Goal: Transaction & Acquisition: Purchase product/service

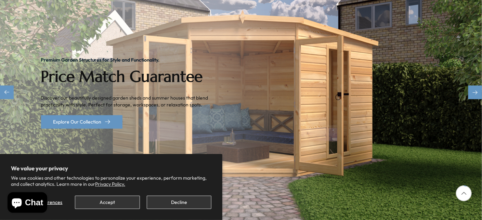
scroll to position [114, 0]
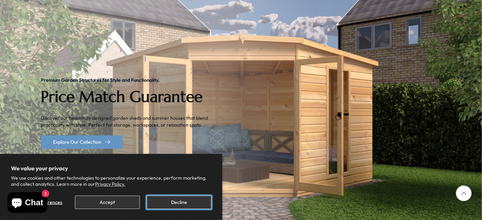
click at [189, 204] on button "Decline" at bounding box center [179, 202] width 65 height 13
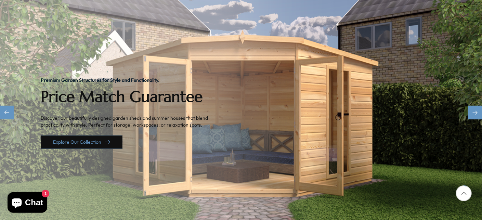
click at [94, 136] on link "Explore Our Collection" at bounding box center [81, 142] width 81 height 13
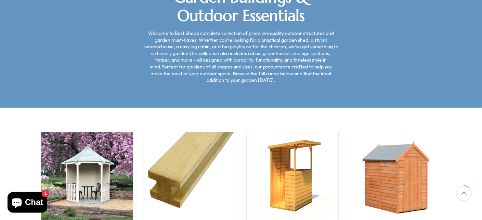
scroll to position [172, 0]
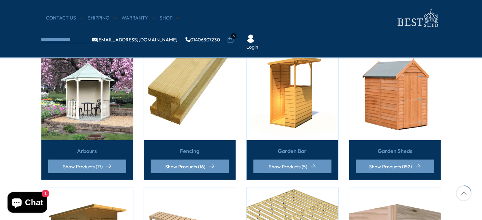
click at [411, 147] on link "Garden Sheds" at bounding box center [395, 151] width 35 height 8
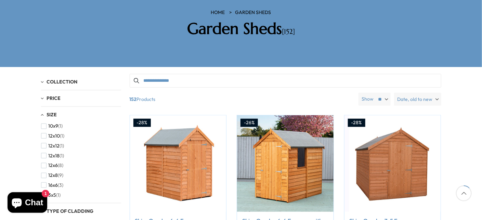
scroll to position [72, 0]
click at [44, 151] on span "button" at bounding box center [43, 153] width 5 height 5
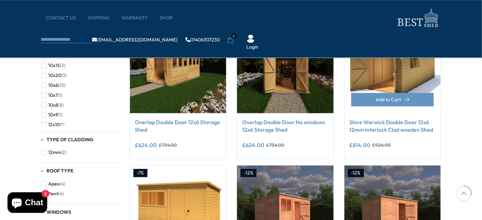
scroll to position [143, 0]
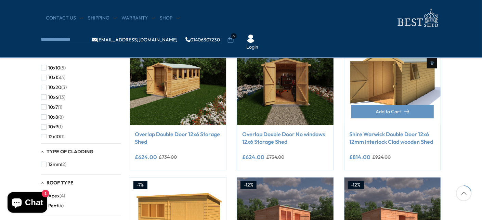
click at [399, 81] on img at bounding box center [393, 77] width 97 height 97
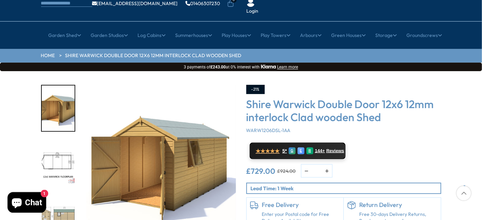
scroll to position [57, 0]
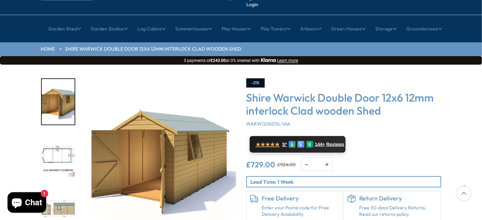
click at [185, 135] on img "1 / 11" at bounding box center [159, 155] width 154 height 154
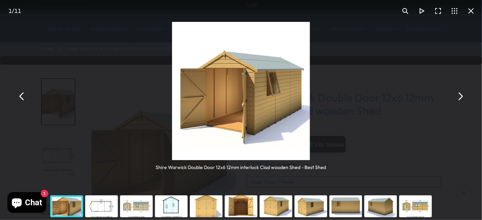
click at [464, 97] on button "You can close this modal content with the ESC key" at bounding box center [460, 96] width 16 height 16
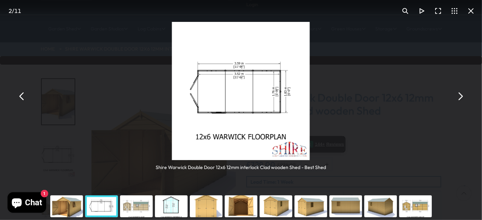
click at [464, 97] on button "You can close this modal content with the ESC key" at bounding box center [460, 96] width 16 height 16
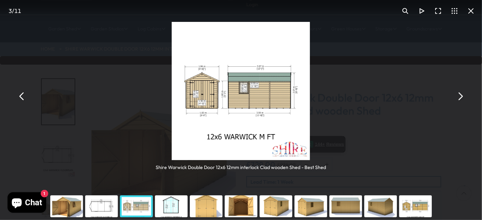
click at [474, 79] on div "Shire Warwick Double Door 12x6 12mm interlock Clad wooden Shed - Best Shed" at bounding box center [241, 96] width 482 height 193
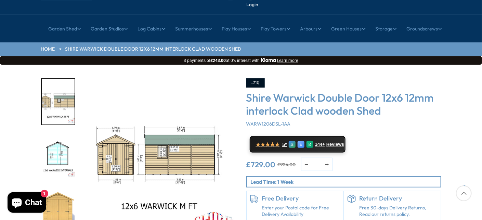
click at [184, 142] on img "3 / 11" at bounding box center [159, 155] width 154 height 154
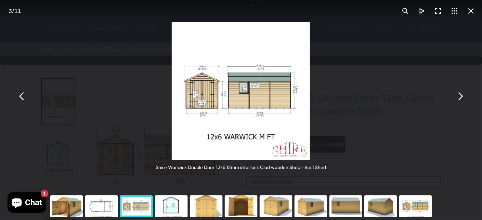
click at [464, 98] on button "You can close this modal content with the ESC key" at bounding box center [460, 96] width 16 height 16
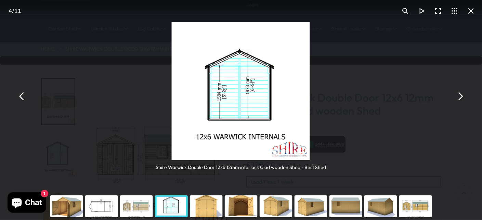
click at [464, 98] on button "You can close this modal content with the ESC key" at bounding box center [460, 96] width 16 height 16
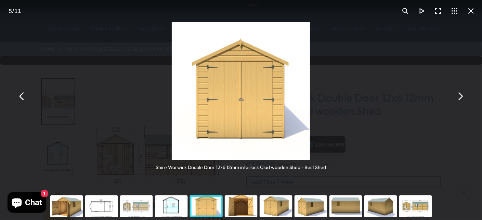
click at [464, 98] on button "You can close this modal content with the ESC key" at bounding box center [460, 96] width 16 height 16
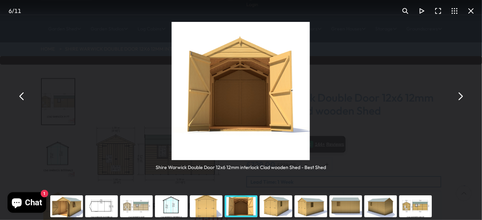
click at [464, 97] on button "You can close this modal content with the ESC key" at bounding box center [460, 96] width 16 height 16
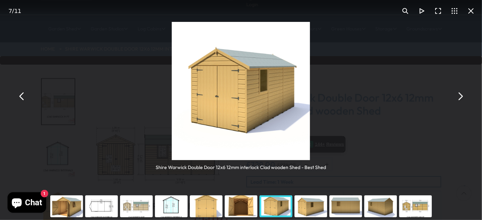
click at [462, 98] on button "You can close this modal content with the ESC key" at bounding box center [460, 96] width 16 height 16
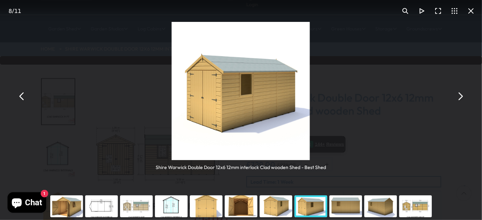
click at [265, 110] on img "You can close this modal content with the ESC key" at bounding box center [241, 91] width 138 height 138
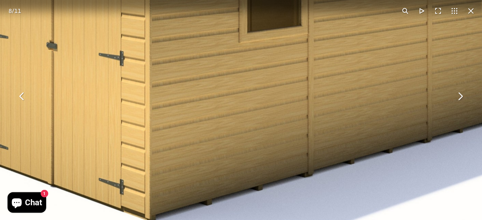
drag, startPoint x: 269, startPoint y: 93, endPoint x: 370, endPoint y: 91, distance: 101.7
click at [370, 91] on img "You can close this modal content with the ESC key" at bounding box center [246, 11] width 701 height 701
click at [463, 98] on button "You can close this modal content with the ESC key" at bounding box center [460, 96] width 16 height 16
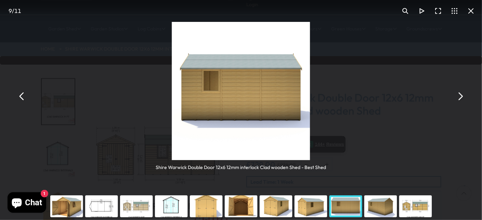
click at [463, 98] on button "You can close this modal content with the ESC key" at bounding box center [460, 96] width 16 height 16
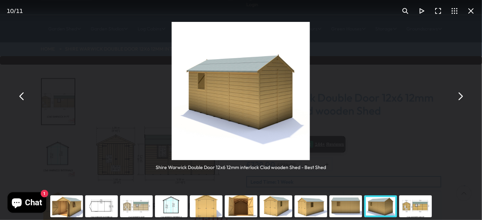
click at [463, 98] on button "You can close this modal content with the ESC key" at bounding box center [460, 96] width 16 height 16
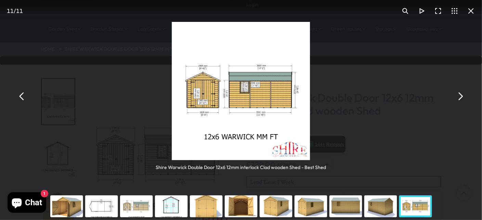
click at [463, 98] on button "You can close this modal content with the ESC key" at bounding box center [460, 96] width 16 height 16
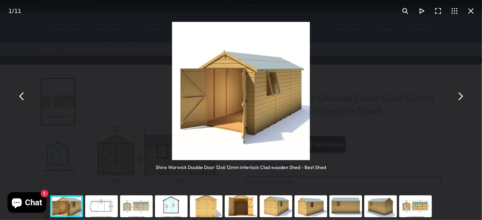
click at [476, 13] on button "You can close this modal content with the ESC key" at bounding box center [471, 11] width 16 height 16
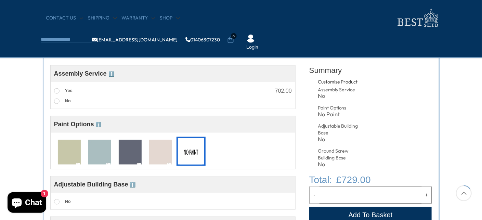
scroll to position [257, 0]
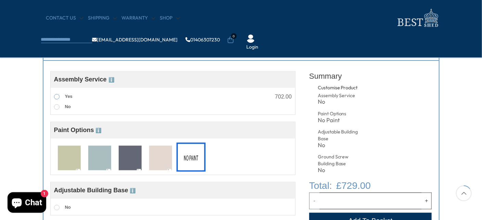
click at [57, 97] on span at bounding box center [56, 96] width 5 height 5
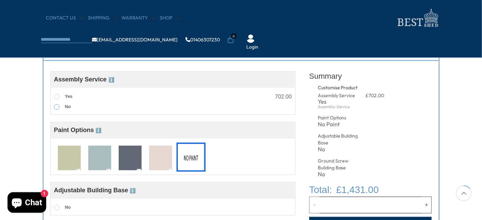
click at [58, 105] on span at bounding box center [56, 106] width 5 height 5
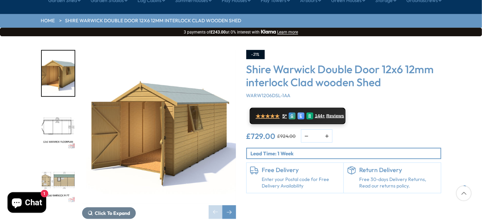
scroll to position [0, 0]
